Goal: Find specific page/section: Find specific page/section

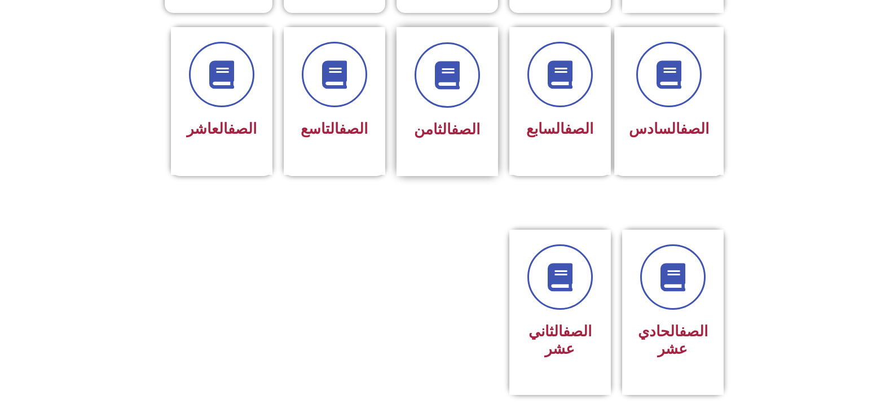
scroll to position [451, 0]
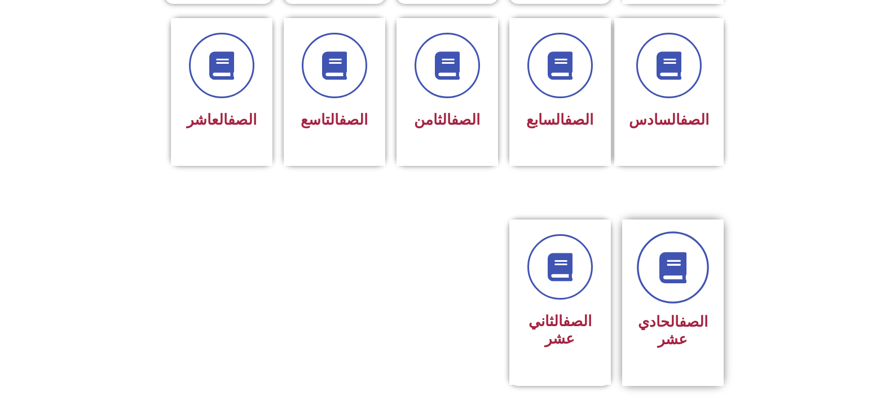
click at [672, 284] on link at bounding box center [673, 267] width 72 height 72
click at [668, 324] on h3 "الصف الحادي عشر" at bounding box center [672, 330] width 71 height 35
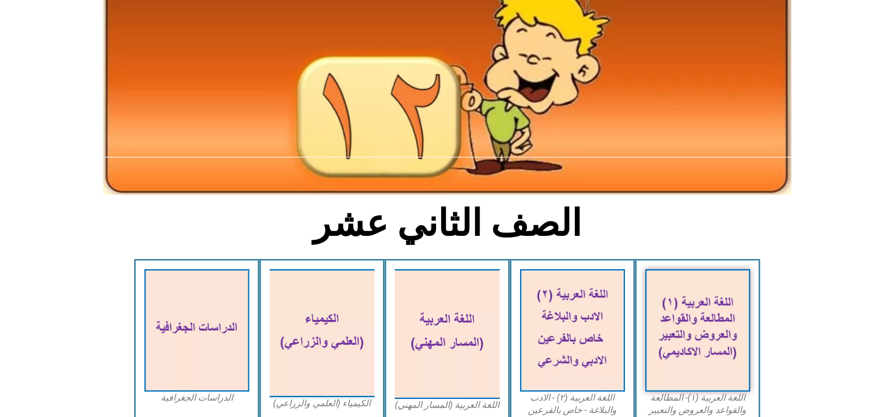
scroll to position [113, 0]
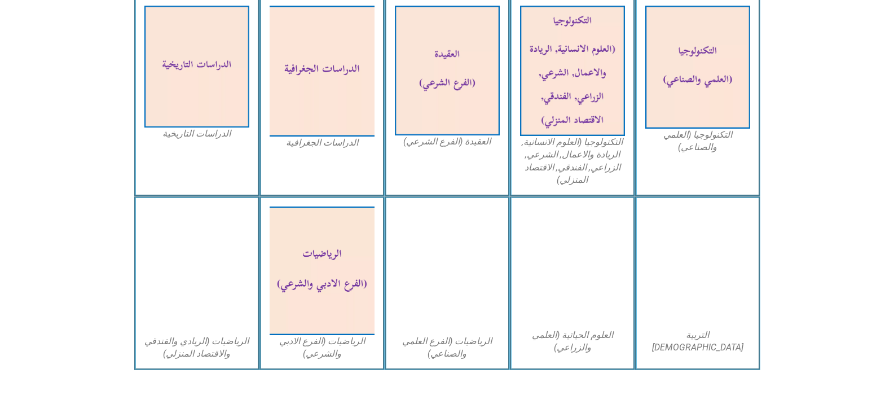
scroll to position [564, 0]
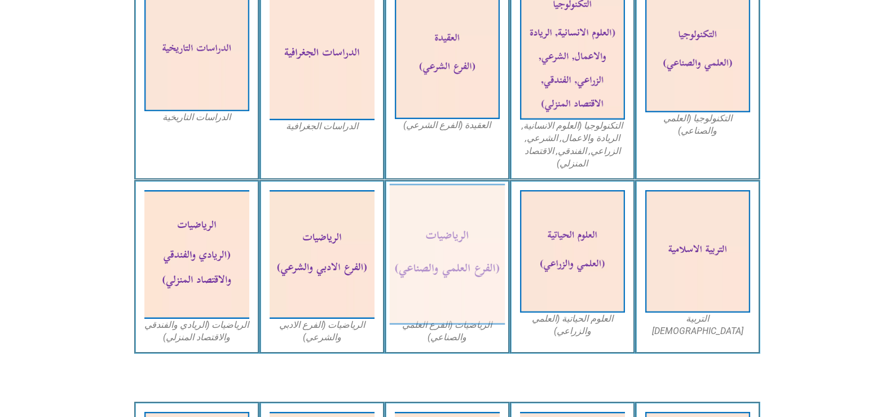
click at [447, 234] on img at bounding box center [447, 254] width 116 height 141
click at [456, 330] on figcaption "الرياضيات (الفرع العلمي والصناعي)" at bounding box center [447, 331] width 105 height 25
click at [456, 302] on img at bounding box center [447, 254] width 116 height 141
click at [456, 320] on img at bounding box center [447, 254] width 116 height 141
click at [451, 214] on img at bounding box center [447, 254] width 116 height 141
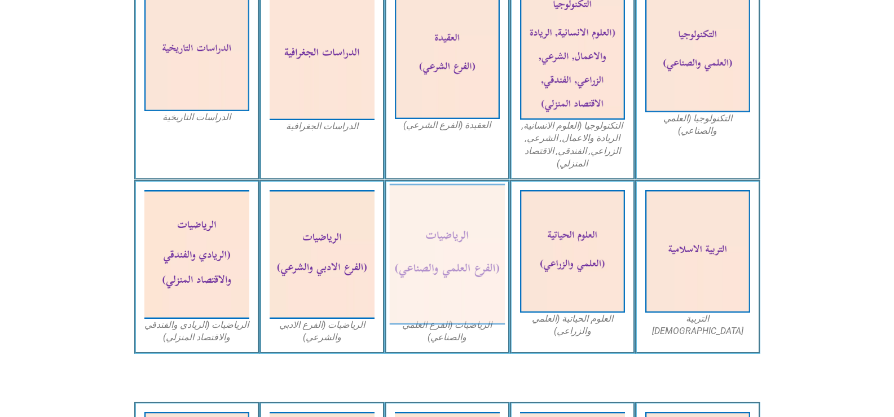
click at [451, 214] on img at bounding box center [447, 254] width 116 height 141
click at [436, 266] on img at bounding box center [447, 254] width 116 height 141
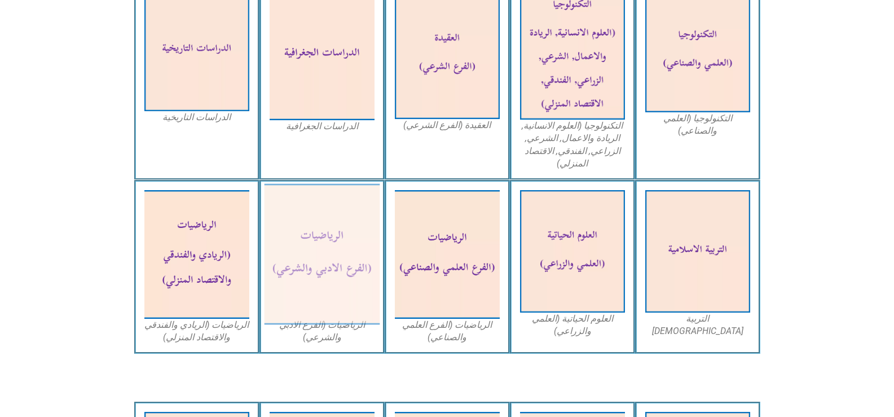
click at [310, 248] on img at bounding box center [322, 254] width 116 height 141
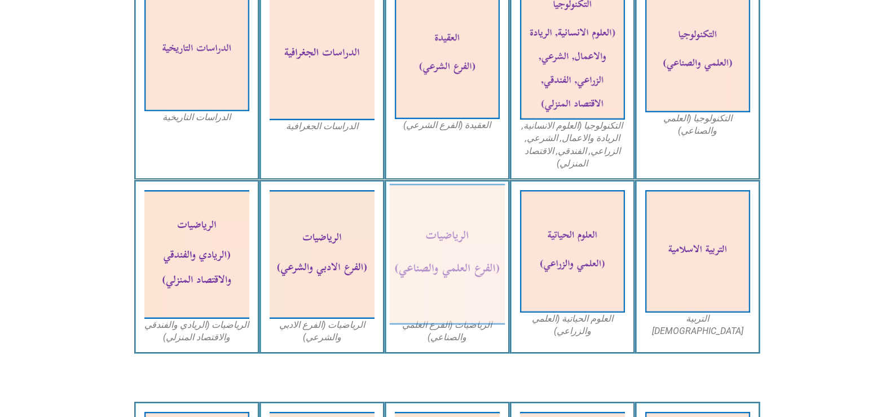
click at [454, 256] on img at bounding box center [447, 254] width 116 height 141
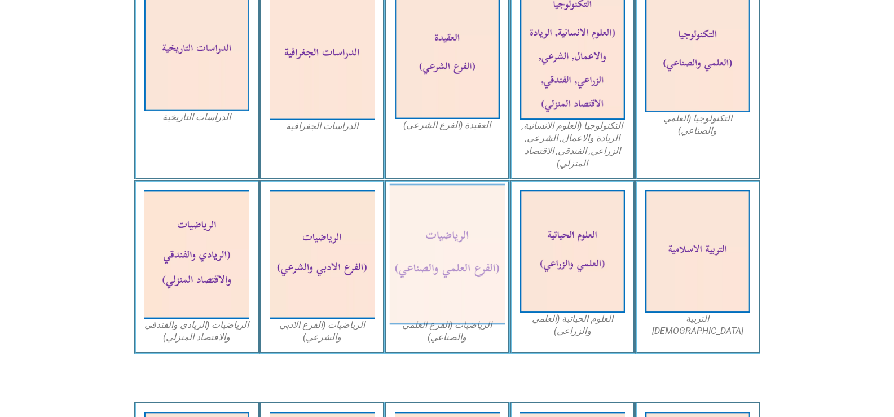
drag, startPoint x: 464, startPoint y: 266, endPoint x: 464, endPoint y: 236, distance: 29.9
click at [464, 236] on img at bounding box center [447, 254] width 116 height 141
click at [440, 339] on figcaption "الرياضيات (الفرع العلمي والصناعي)" at bounding box center [447, 331] width 105 height 25
click at [449, 343] on figcaption "الرياضيات (الفرع العلمي والصناعي)" at bounding box center [447, 331] width 105 height 25
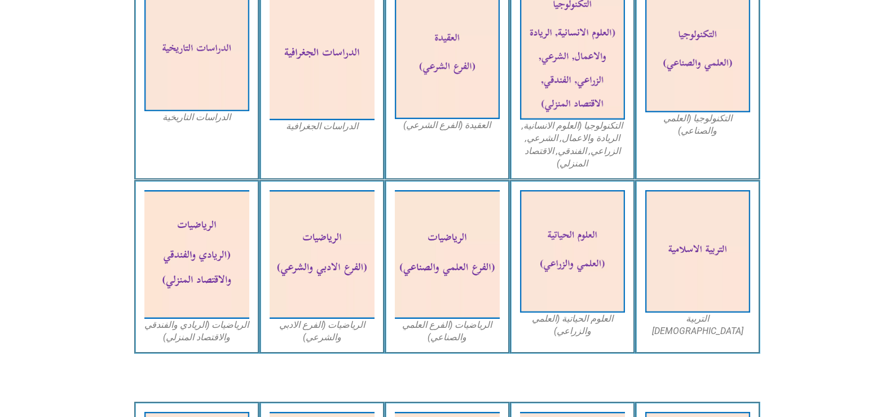
click at [587, 345] on div "العلوم الحياتية (العلمي والزراعي)" at bounding box center [572, 267] width 125 height 174
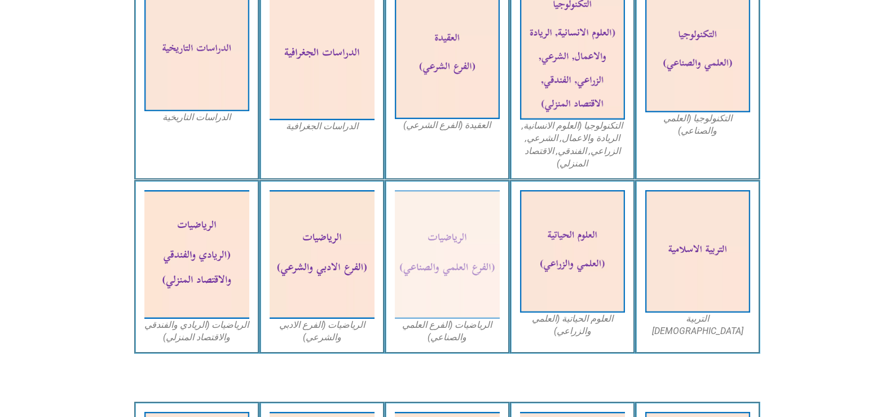
click at [469, 331] on figcaption "الرياضيات (الفرع العلمي والصناعي)" at bounding box center [447, 331] width 105 height 25
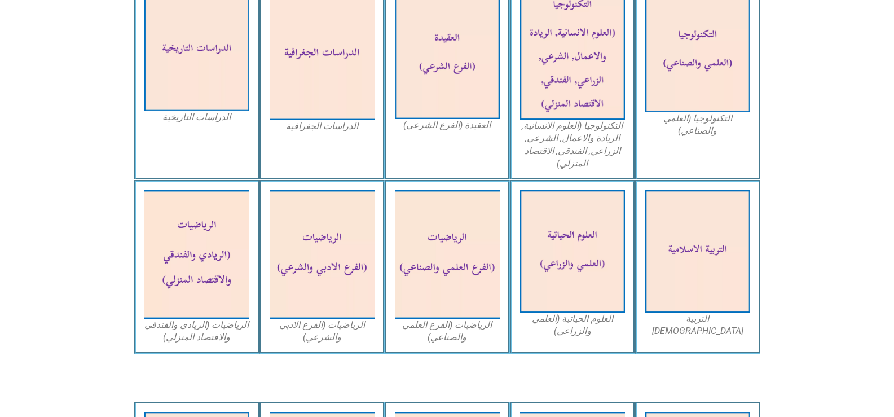
click at [447, 347] on div "الرياضيات (الفرع العلمي والصناعي)" at bounding box center [447, 267] width 125 height 174
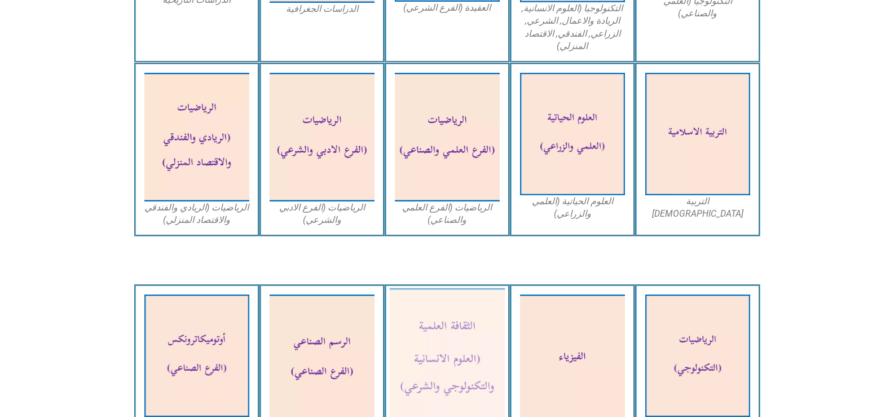
scroll to position [573, 0]
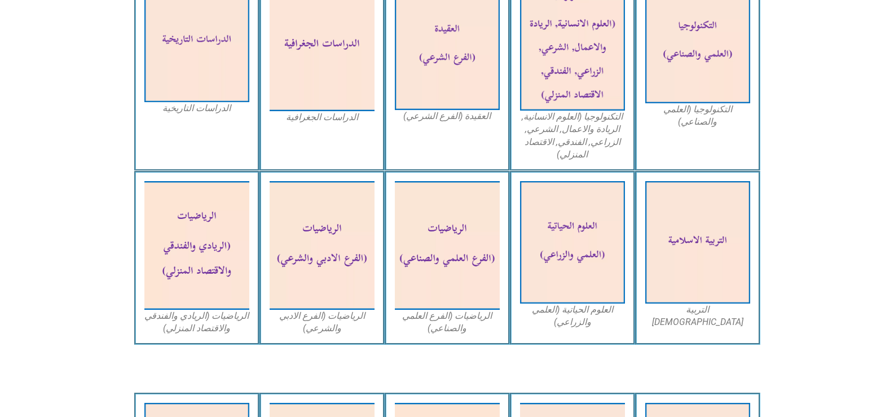
click at [504, 194] on div "الرياضيات (الفرع العلمي والصناعي)" at bounding box center [447, 258] width 125 height 174
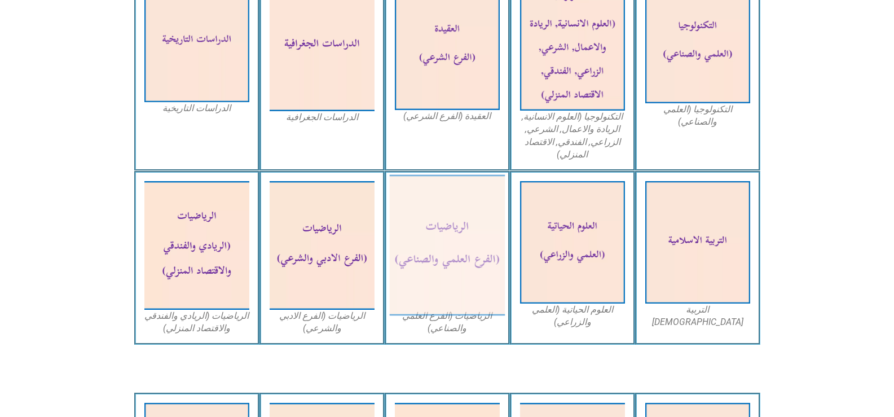
click at [442, 214] on img at bounding box center [447, 245] width 116 height 141
click at [434, 327] on figcaption "الرياضيات (الفرع العلمي والصناعي)" at bounding box center [447, 322] width 105 height 25
click at [431, 270] on img at bounding box center [447, 245] width 116 height 141
click at [400, 270] on img at bounding box center [447, 245] width 116 height 141
click at [403, 269] on img at bounding box center [447, 245] width 116 height 141
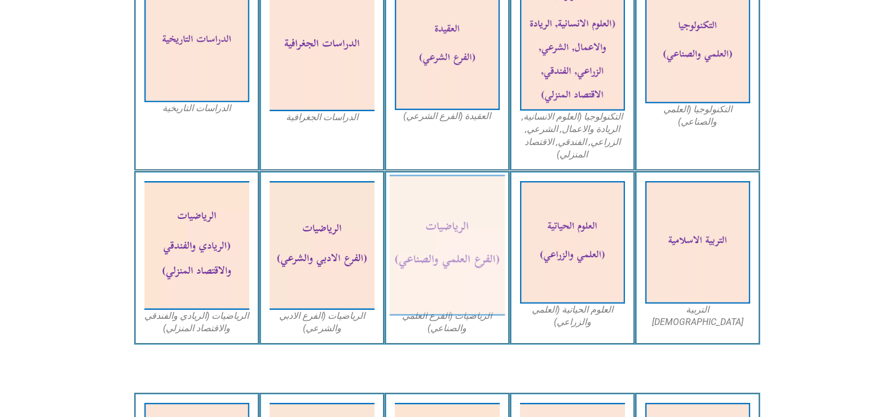
click at [403, 269] on img at bounding box center [447, 245] width 116 height 141
click at [443, 188] on img at bounding box center [447, 245] width 116 height 141
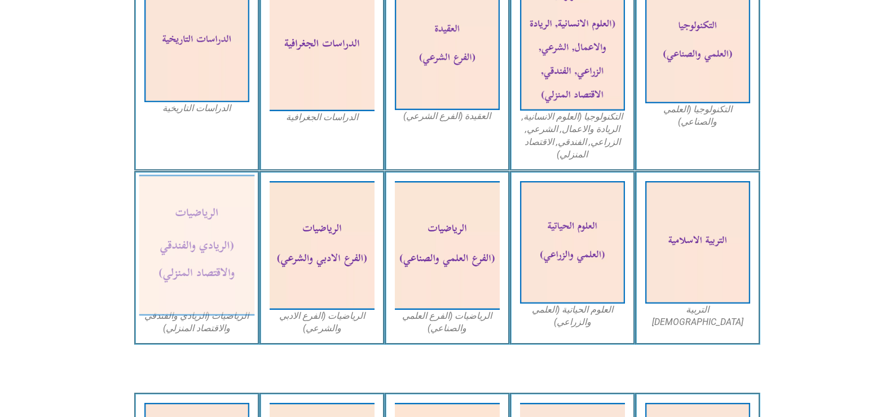
click at [214, 222] on img at bounding box center [197, 245] width 116 height 141
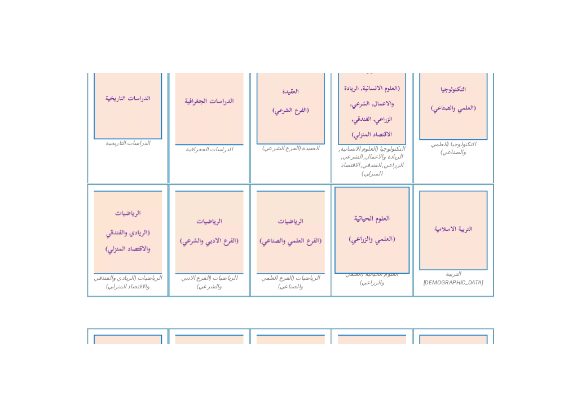
scroll to position [524, 0]
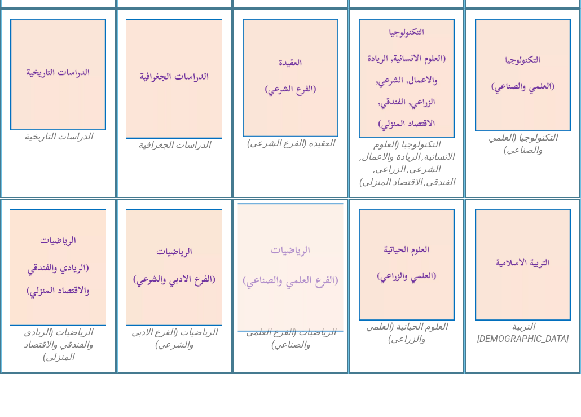
click at [267, 267] on img at bounding box center [290, 267] width 105 height 129
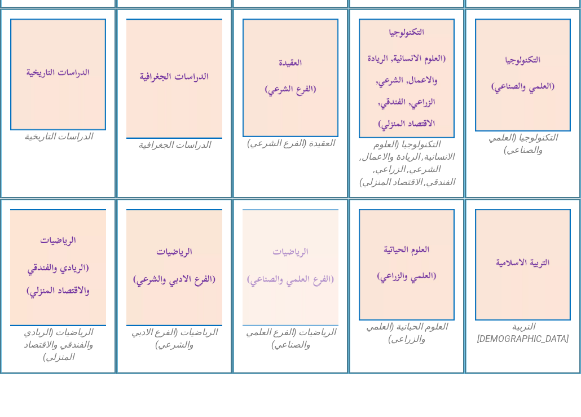
click at [282, 326] on figcaption "الرياضيات (الفرع العلمي والصناعي)" at bounding box center [291, 338] width 96 height 25
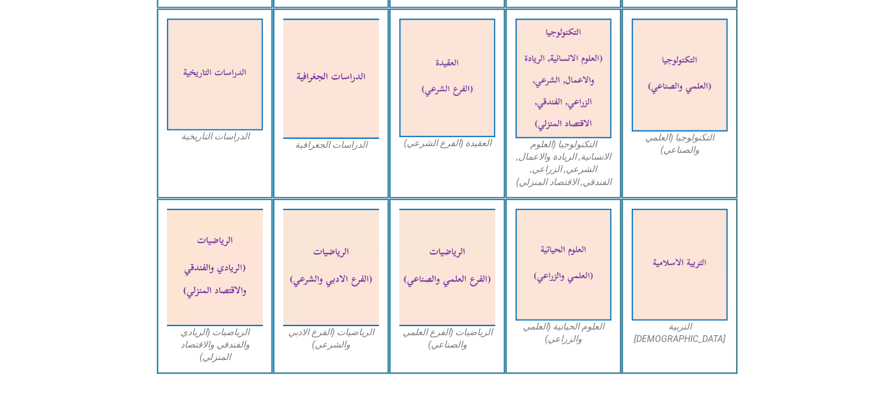
scroll to position [573, 0]
